Goal: Navigation & Orientation: Find specific page/section

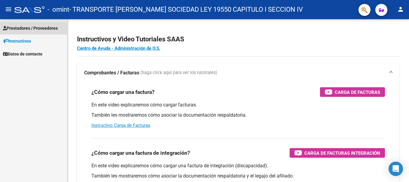
click at [34, 29] on span "Prestadores / Proveedores" at bounding box center [30, 28] width 55 height 7
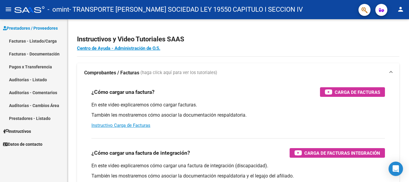
click at [34, 40] on link "Facturas - Listado/Carga" at bounding box center [33, 41] width 67 height 13
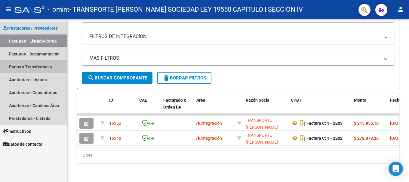
click at [29, 66] on link "Pagos x Transferencia" at bounding box center [33, 66] width 67 height 13
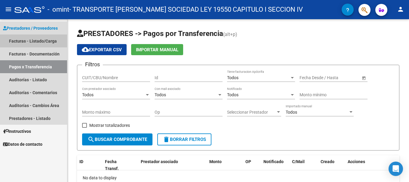
click at [35, 38] on link "Facturas - Listado/Carga" at bounding box center [33, 41] width 67 height 13
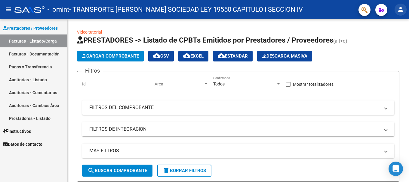
click at [397, 9] on mat-icon "person" at bounding box center [400, 9] width 7 height 7
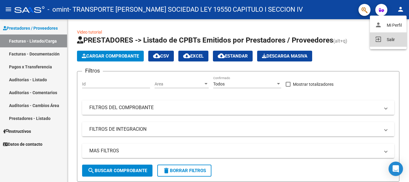
click at [393, 38] on button "exit_to_app Salir" at bounding box center [388, 39] width 37 height 14
